Goal: Navigation & Orientation: Go to known website

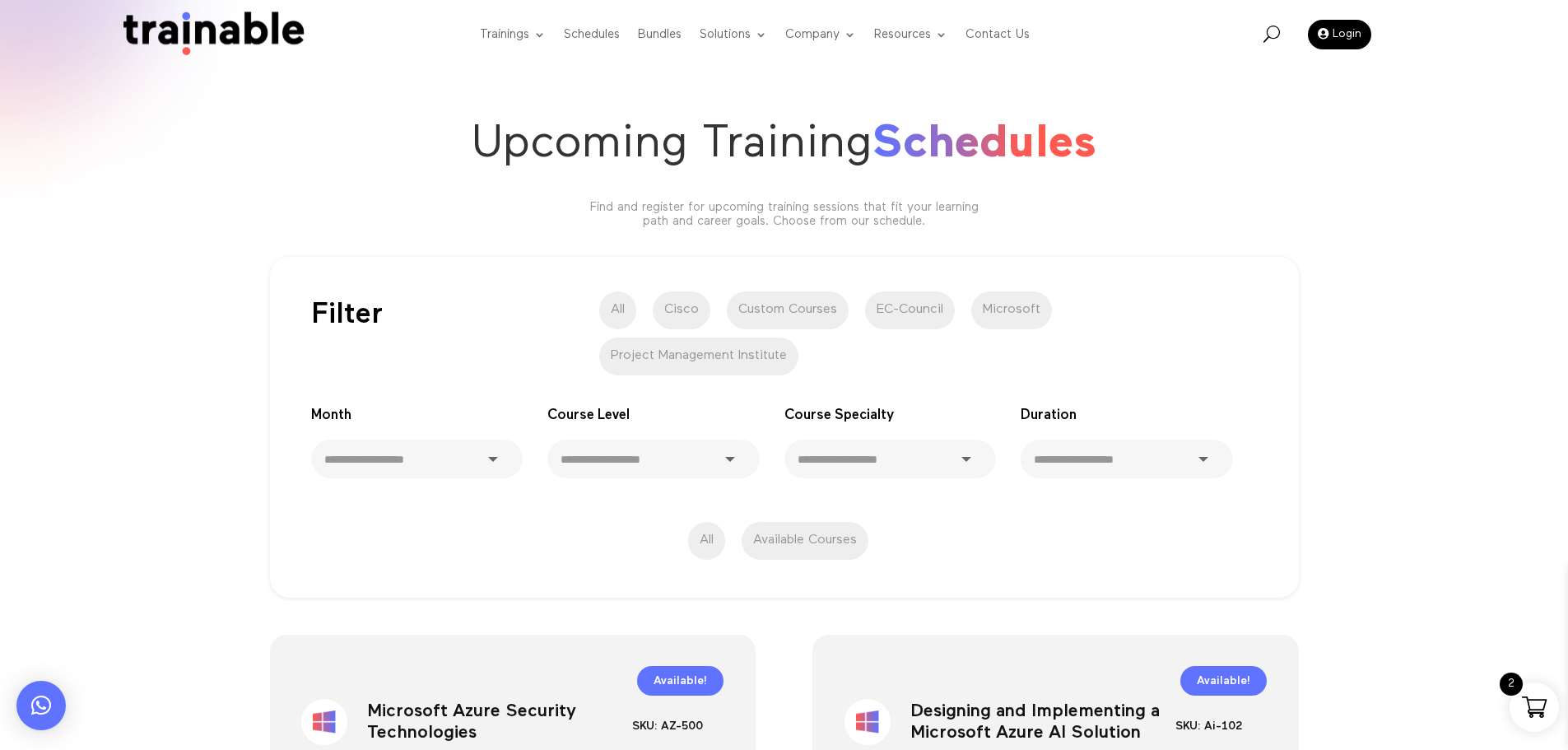
scroll to position [20, 0]
click at [191, 26] on img at bounding box center [208, 35] width 199 height 47
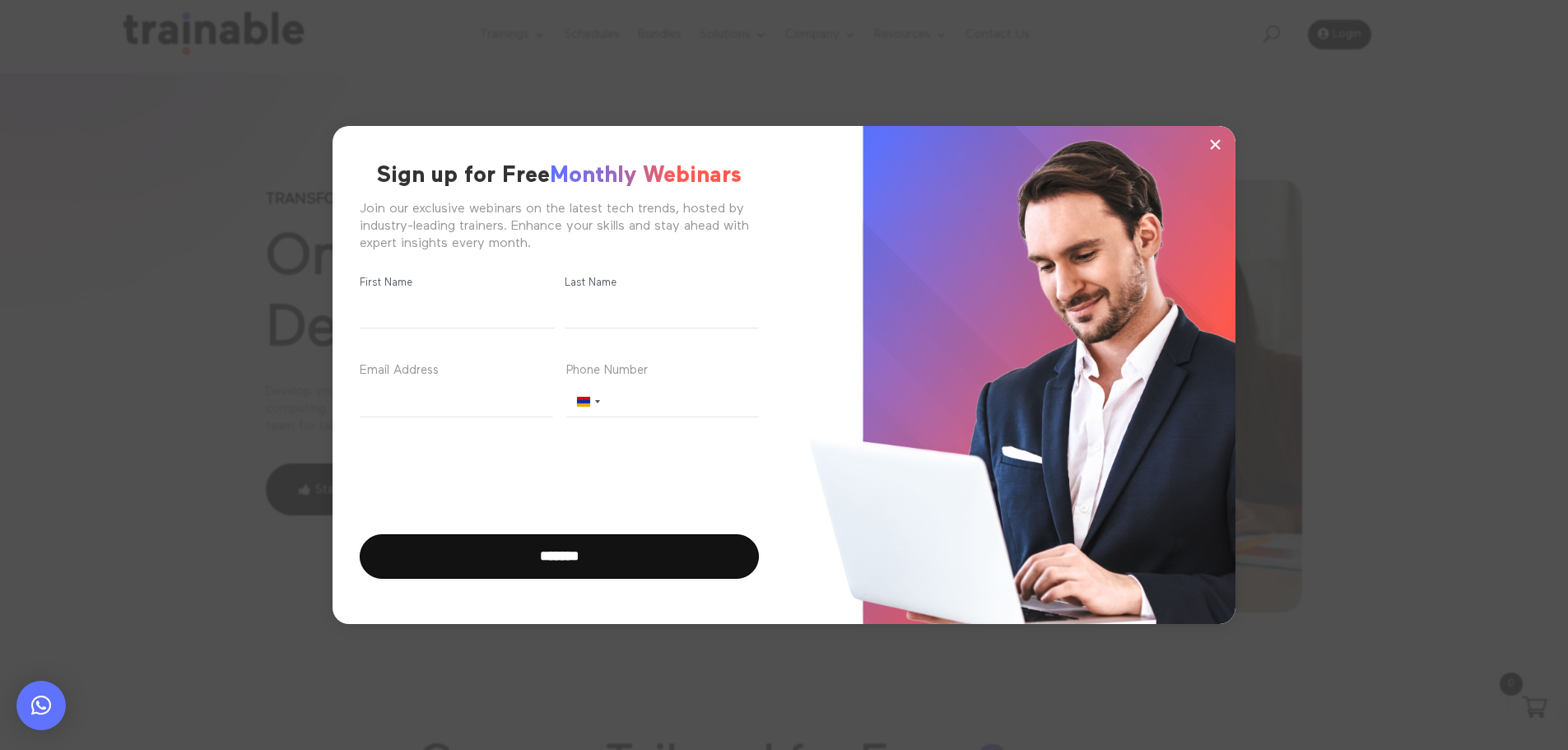
scroll to position [329, 0]
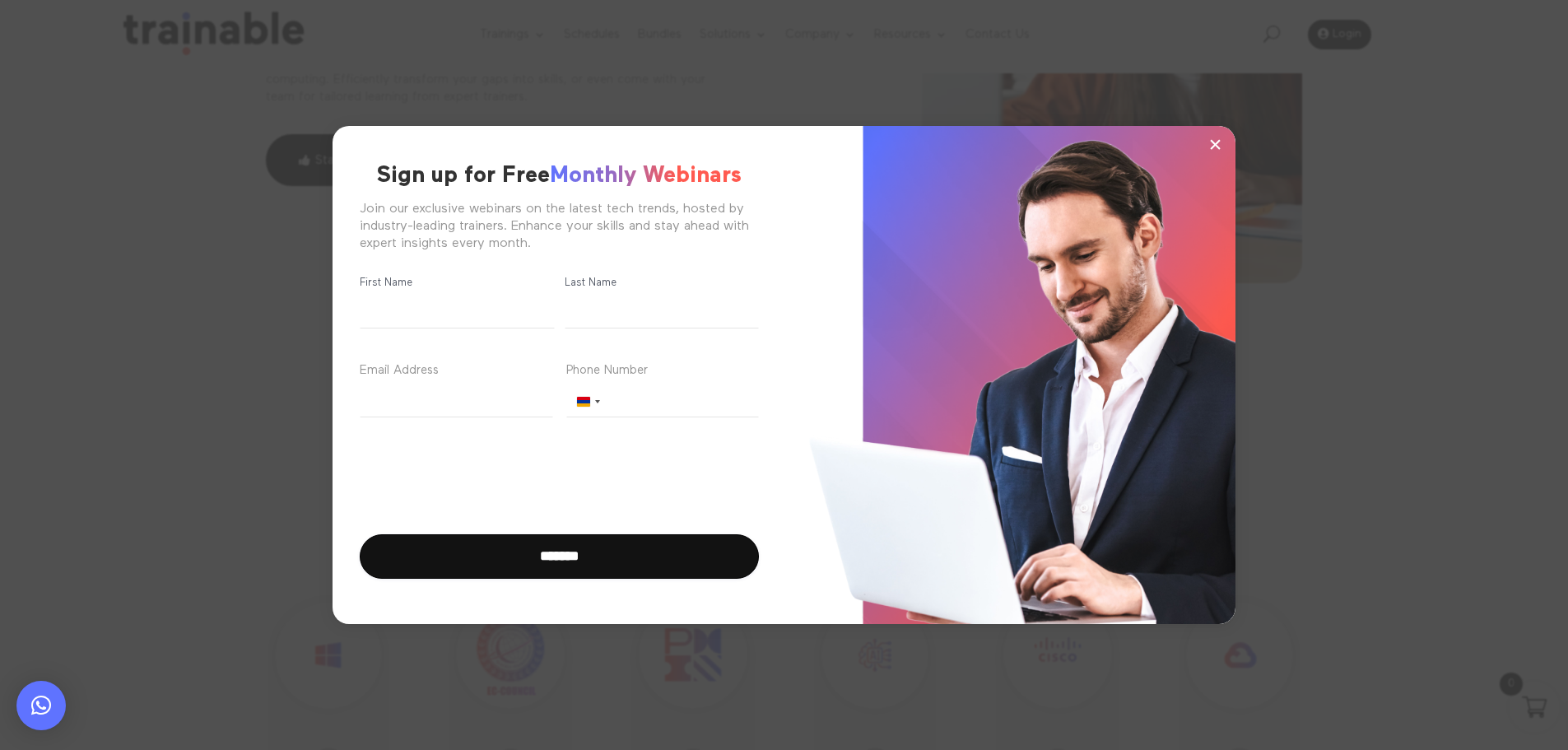
drag, startPoint x: 1365, startPoint y: 109, endPoint x: 1318, endPoint y: 133, distance: 52.8
click at [1365, 109] on div "× Sign up for Free Monthly Webinars Join our exclusive webinars on the latest t…" at bounding box center [783, 375] width 1411 height 588
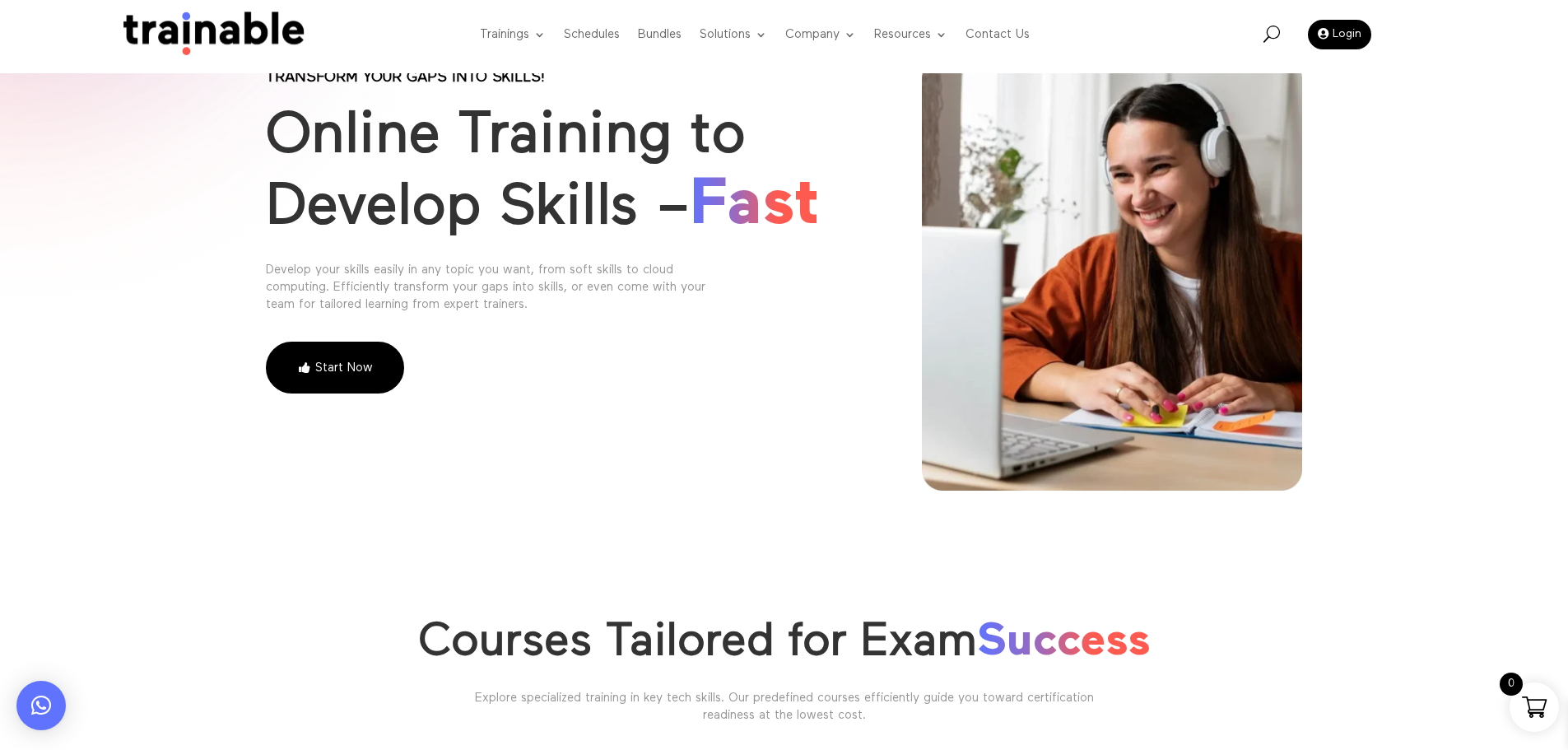
scroll to position [83, 0]
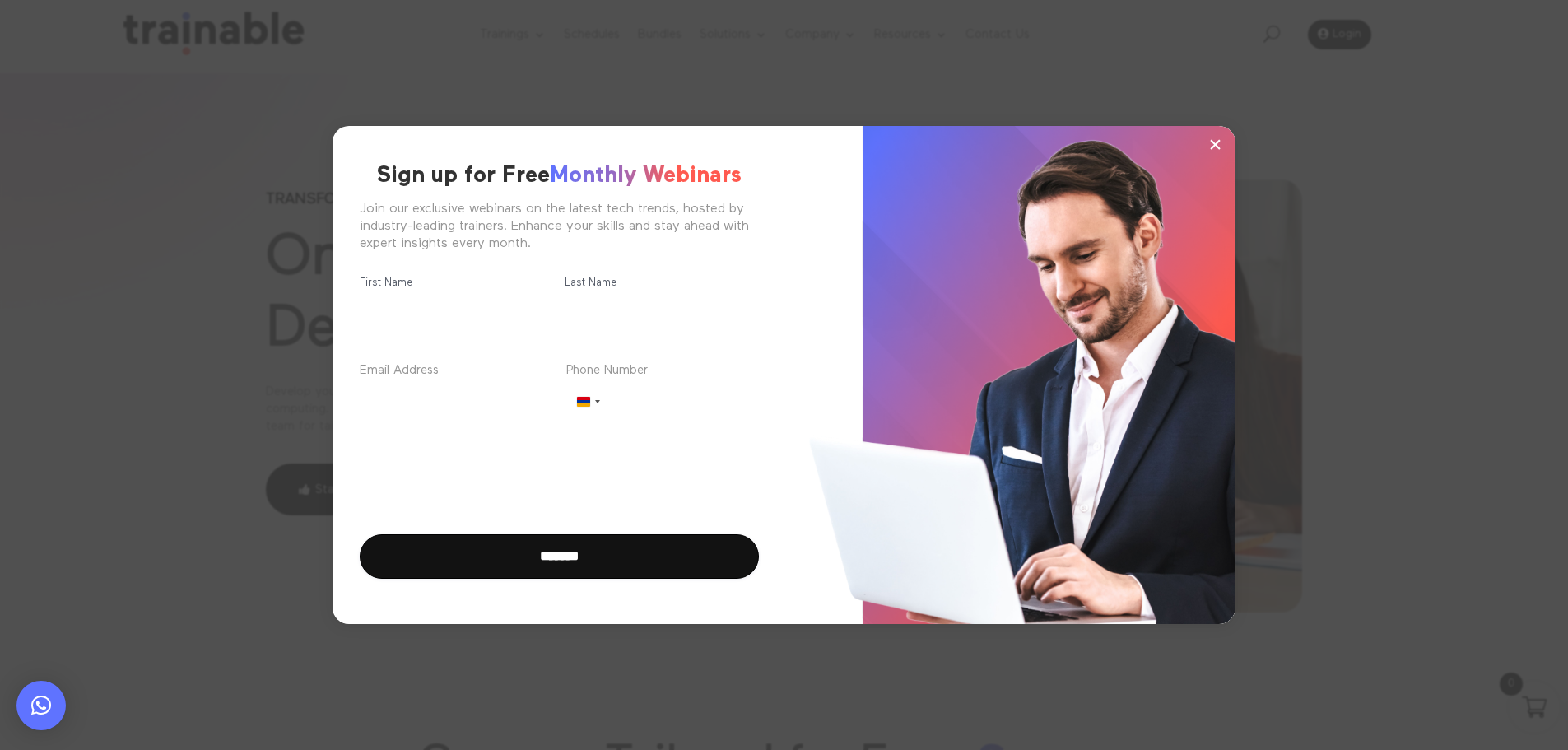
scroll to position [174, 0]
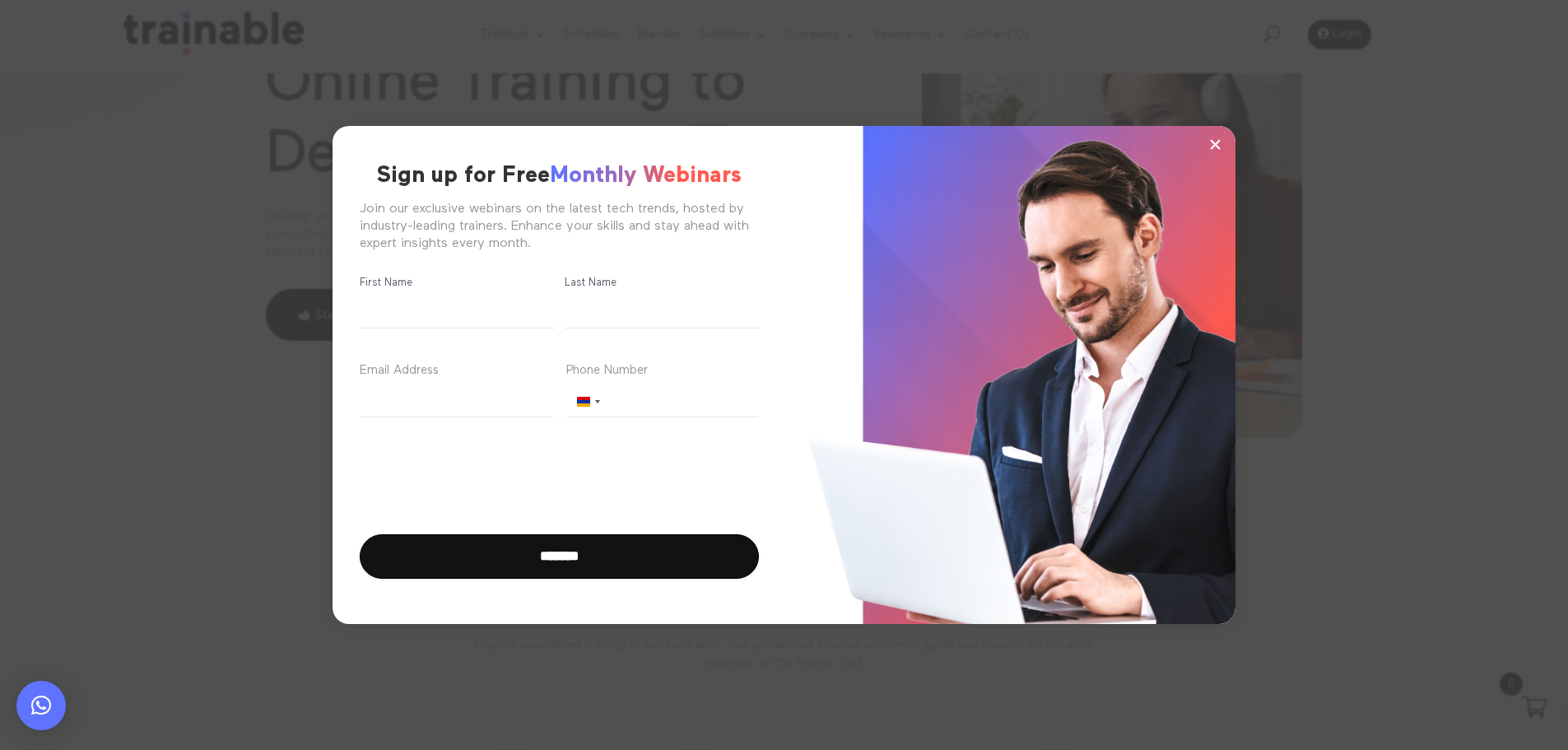
drag, startPoint x: 1218, startPoint y: 142, endPoint x: 1168, endPoint y: 148, distance: 50.4
click at [1218, 142] on span "×" at bounding box center [1215, 144] width 14 height 25
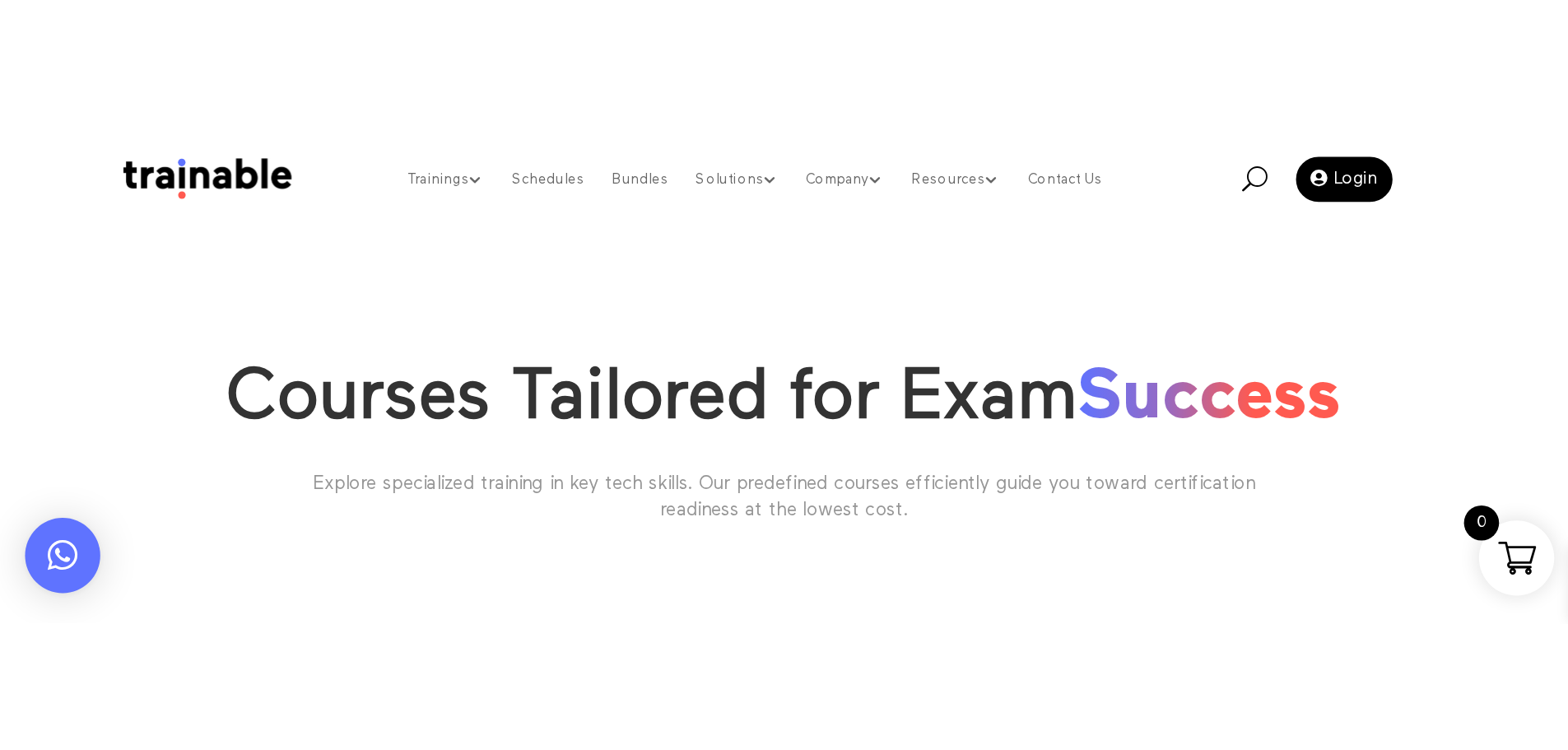
scroll to position [422, 0]
